Goal: Information Seeking & Learning: Learn about a topic

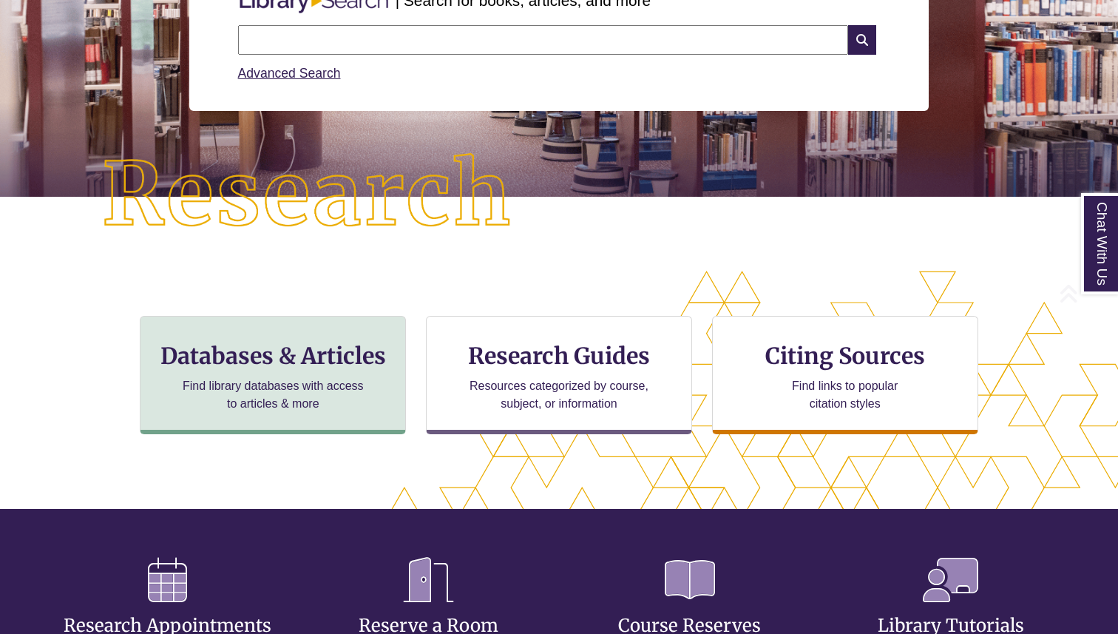
scroll to position [376, 992]
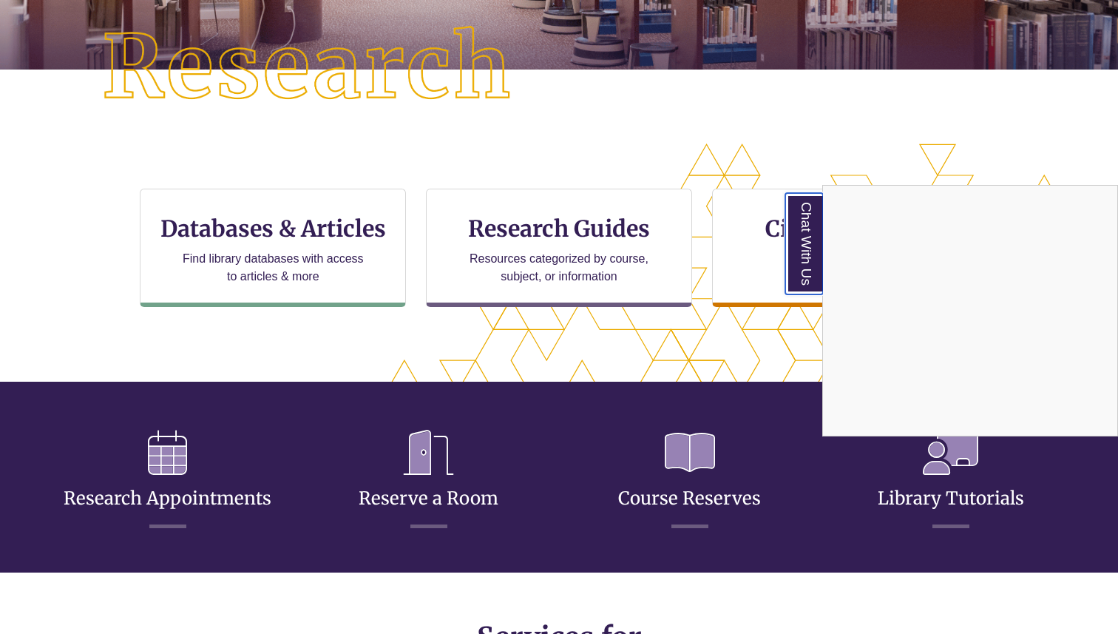
click at [801, 225] on link "Chat With Us" at bounding box center [804, 243] width 38 height 101
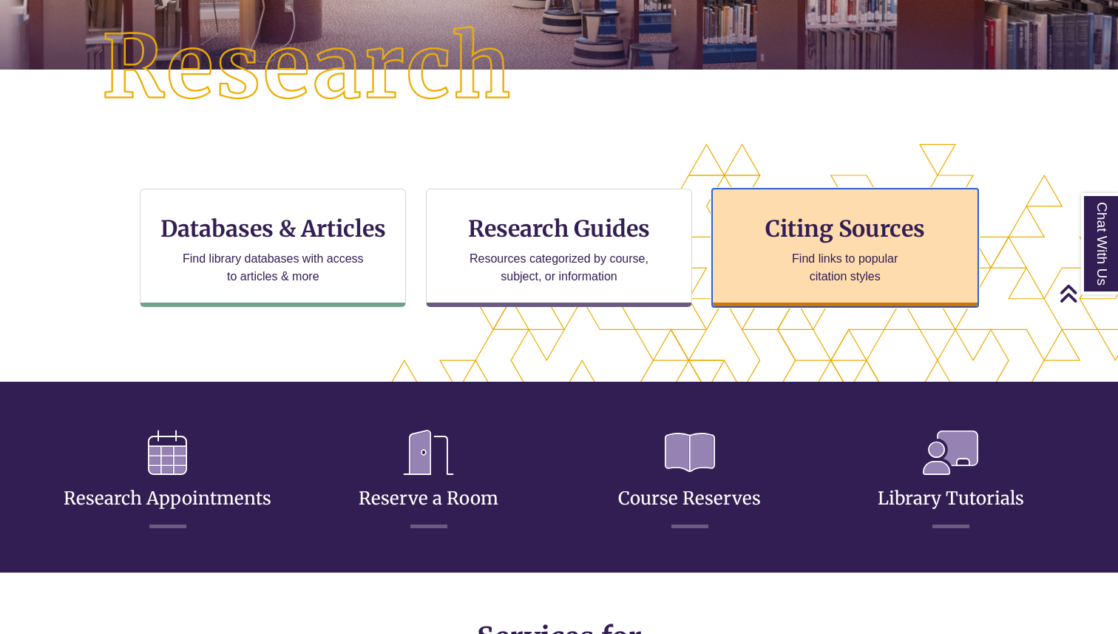
click at [815, 225] on h3 "Citing Sources" at bounding box center [845, 228] width 180 height 28
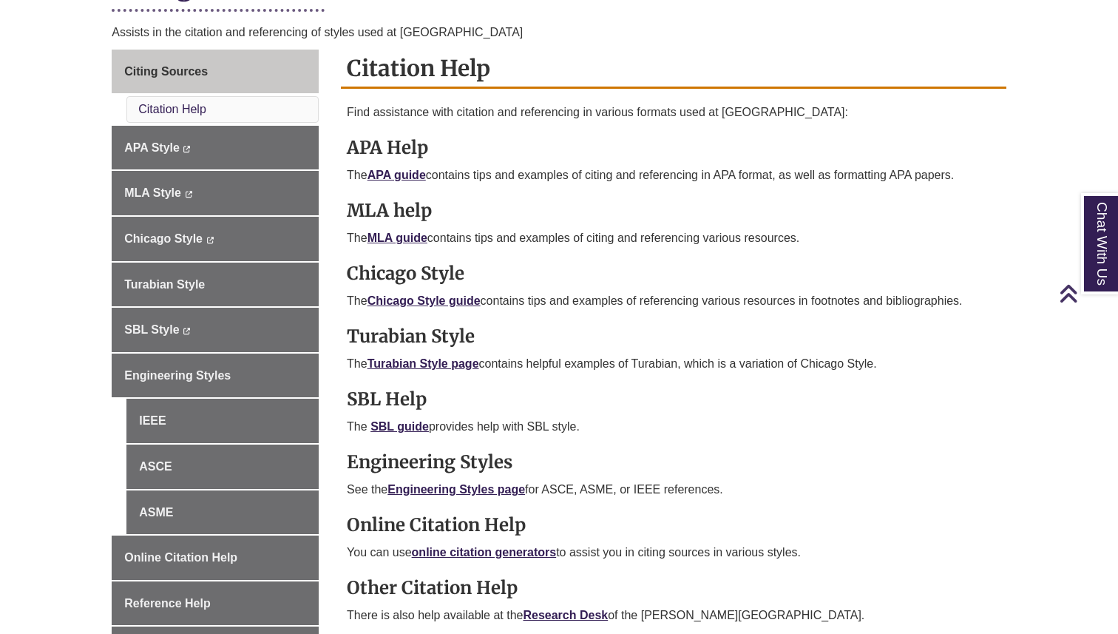
scroll to position [414, 0]
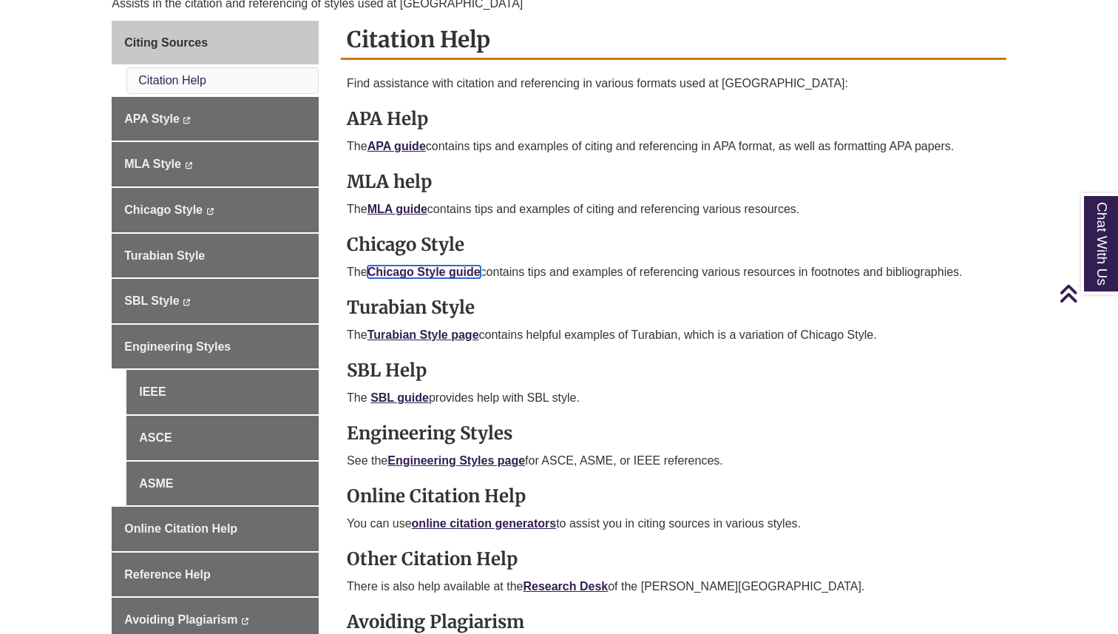
click at [450, 272] on link "Chicago Style guide" at bounding box center [423, 271] width 113 height 13
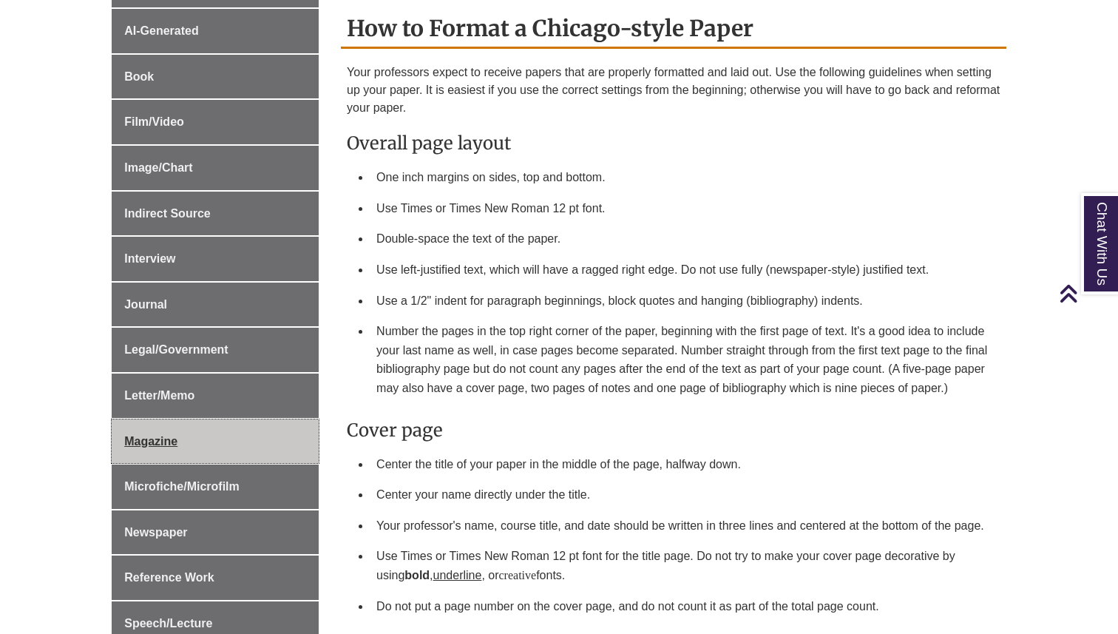
scroll to position [613, 0]
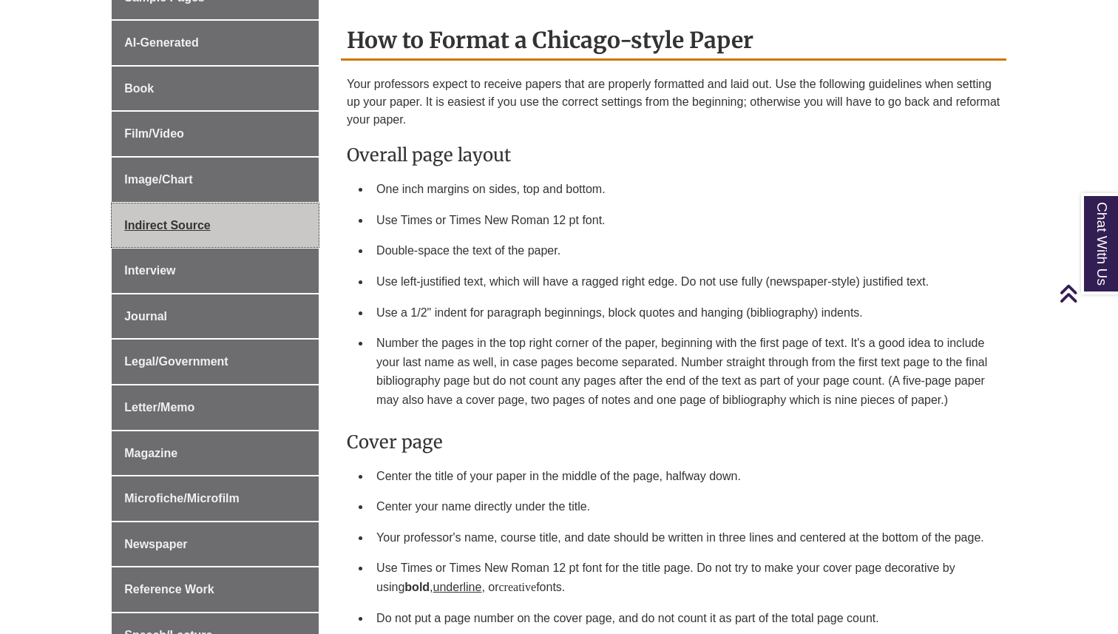
click at [265, 242] on link "Indirect Source" at bounding box center [215, 225] width 207 height 44
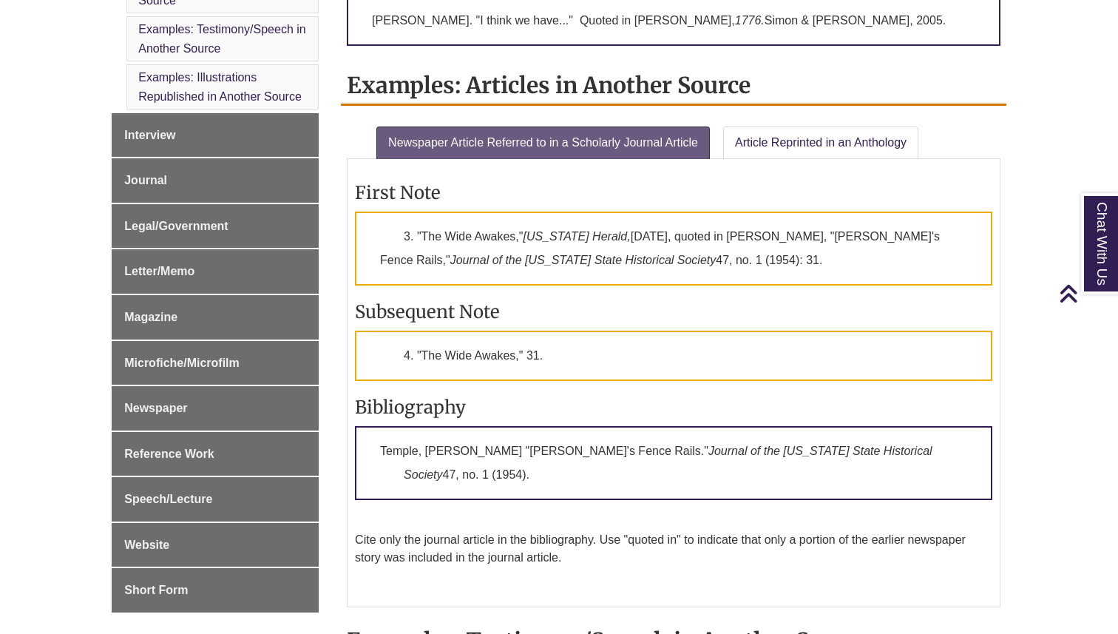
scroll to position [847, 0]
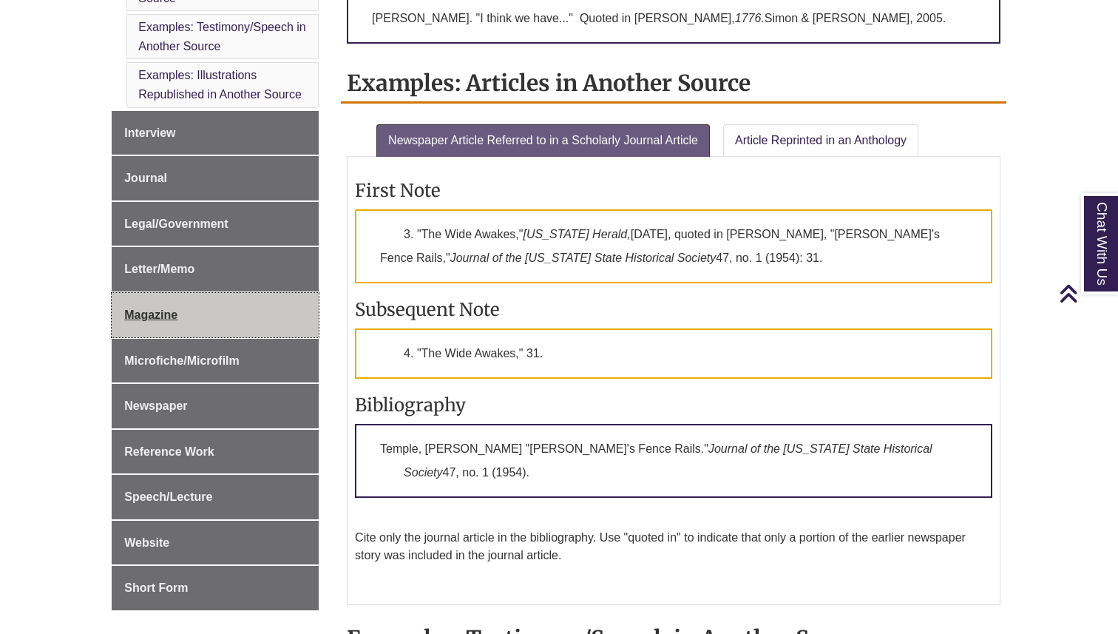
click at [178, 325] on link "Magazine" at bounding box center [215, 315] width 207 height 44
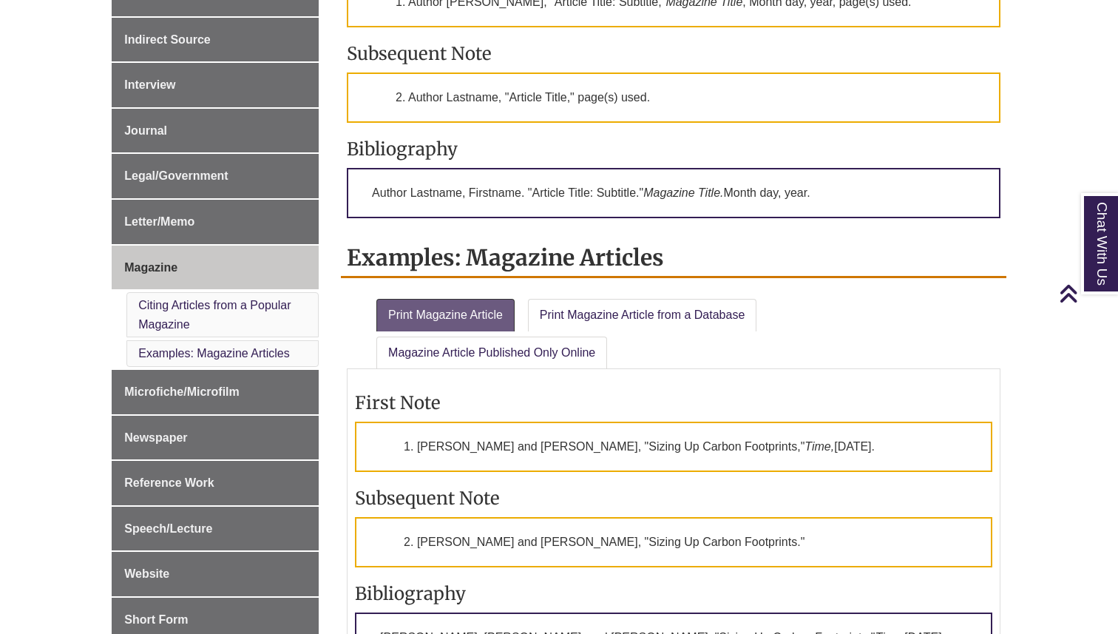
scroll to position [672, 0]
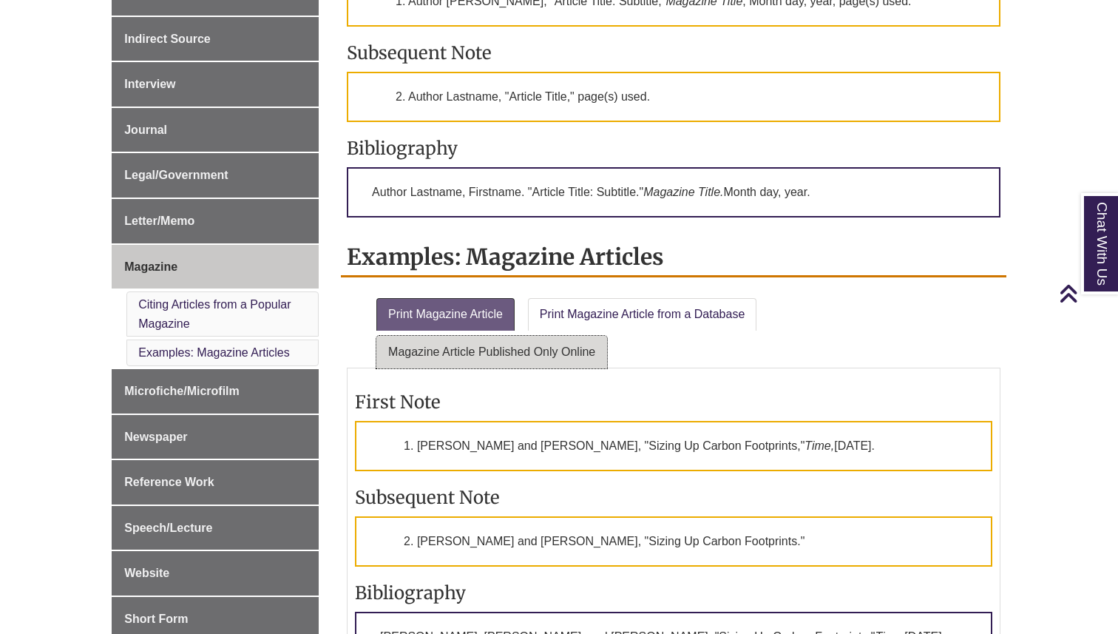
click at [495, 349] on link "Magazine Article Published Only Online" at bounding box center [491, 352] width 231 height 33
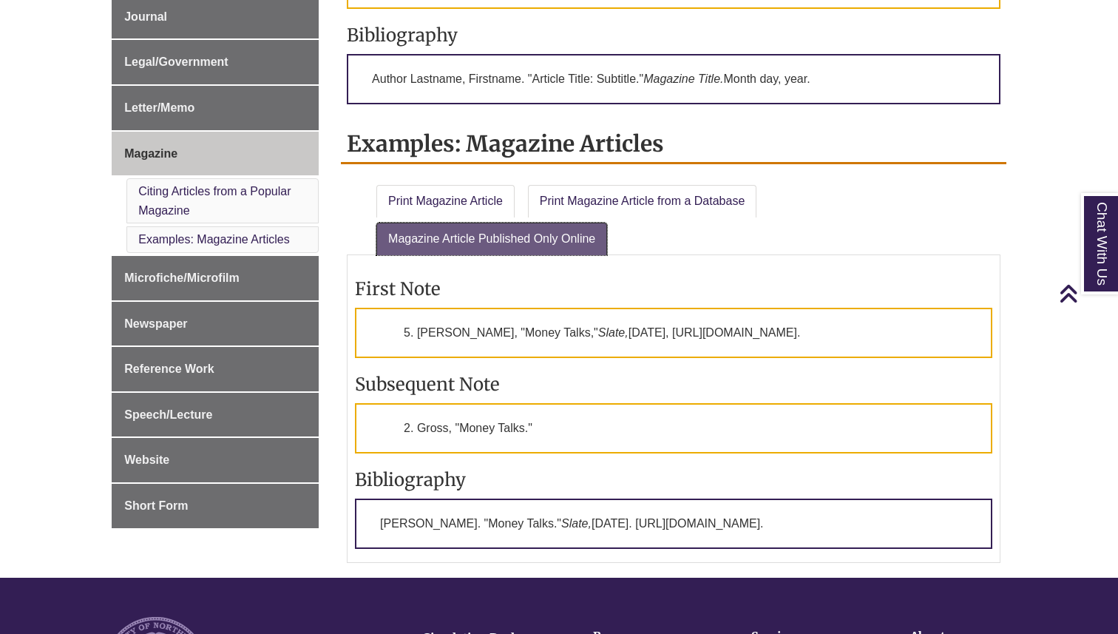
scroll to position [795, 0]
